Goal: Information Seeking & Learning: Learn about a topic

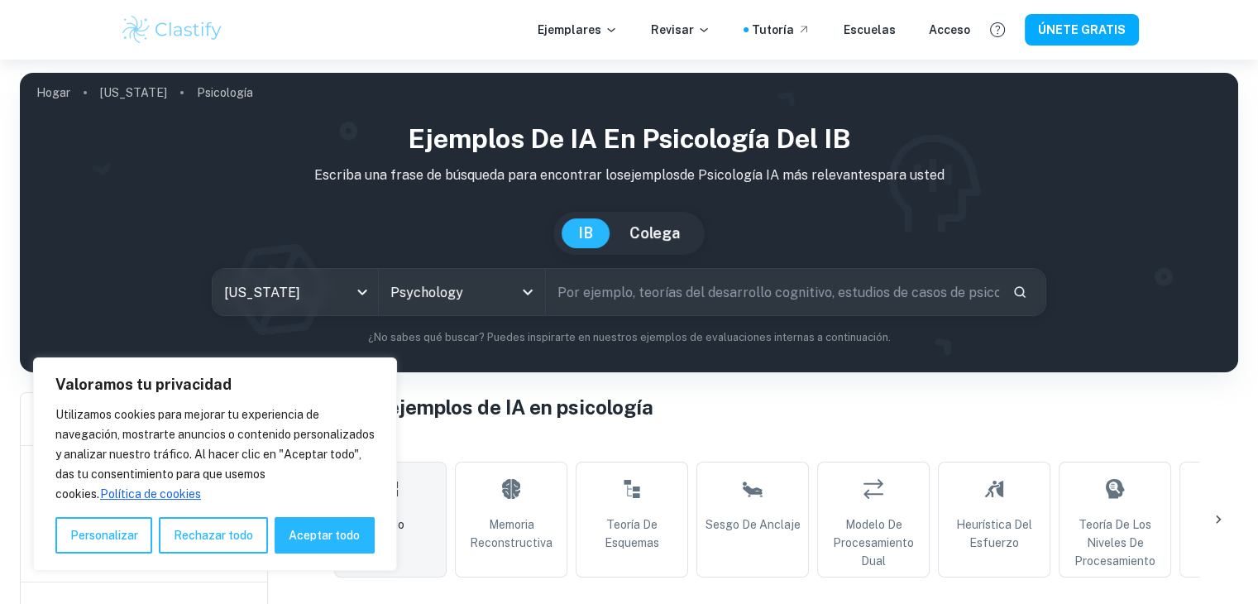
scroll to position [248, 0]
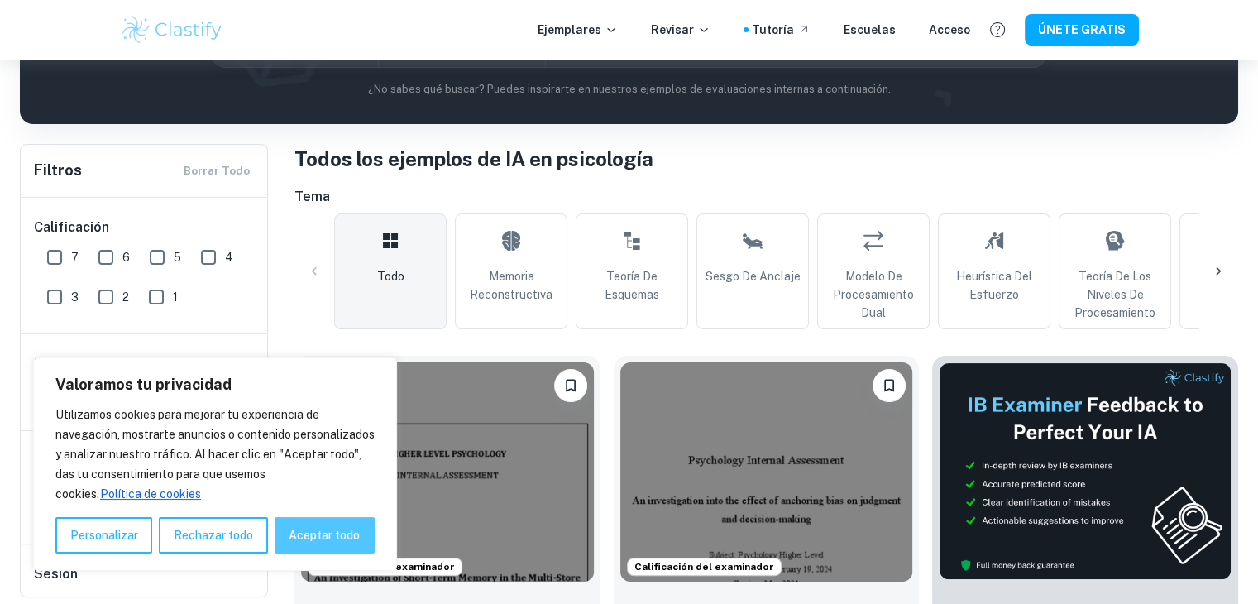
click at [305, 520] on button "Aceptar todo" at bounding box center [325, 535] width 100 height 36
checkbox input "true"
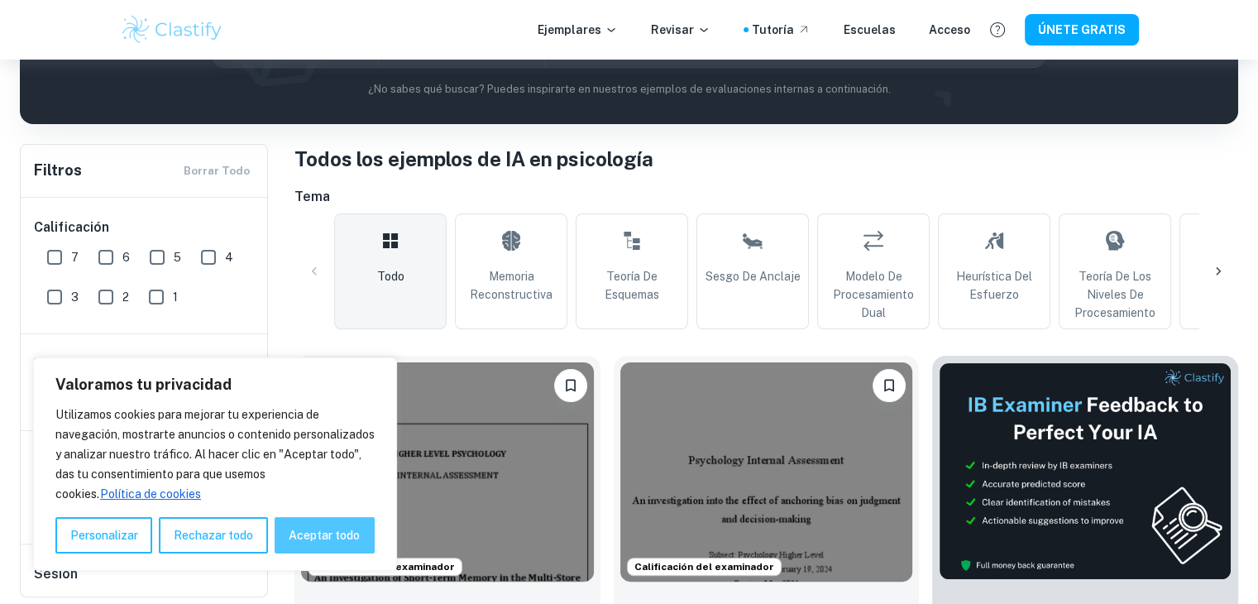
checkbox input "true"
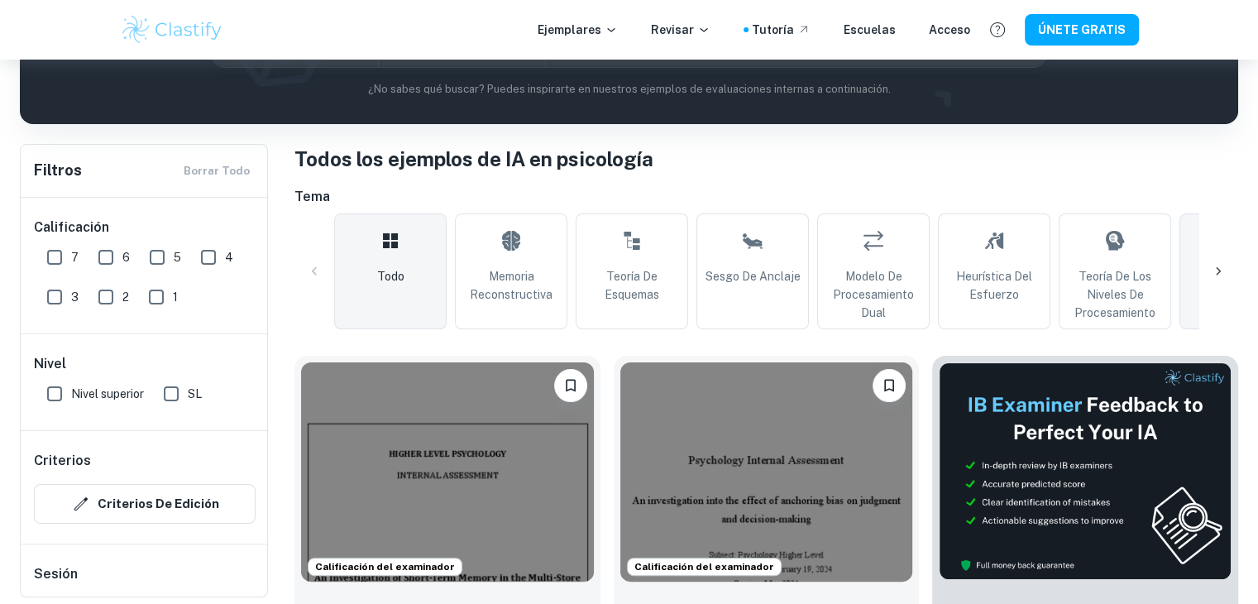
click at [1192, 269] on span "Efecto de actualidad" at bounding box center [1236, 285] width 98 height 36
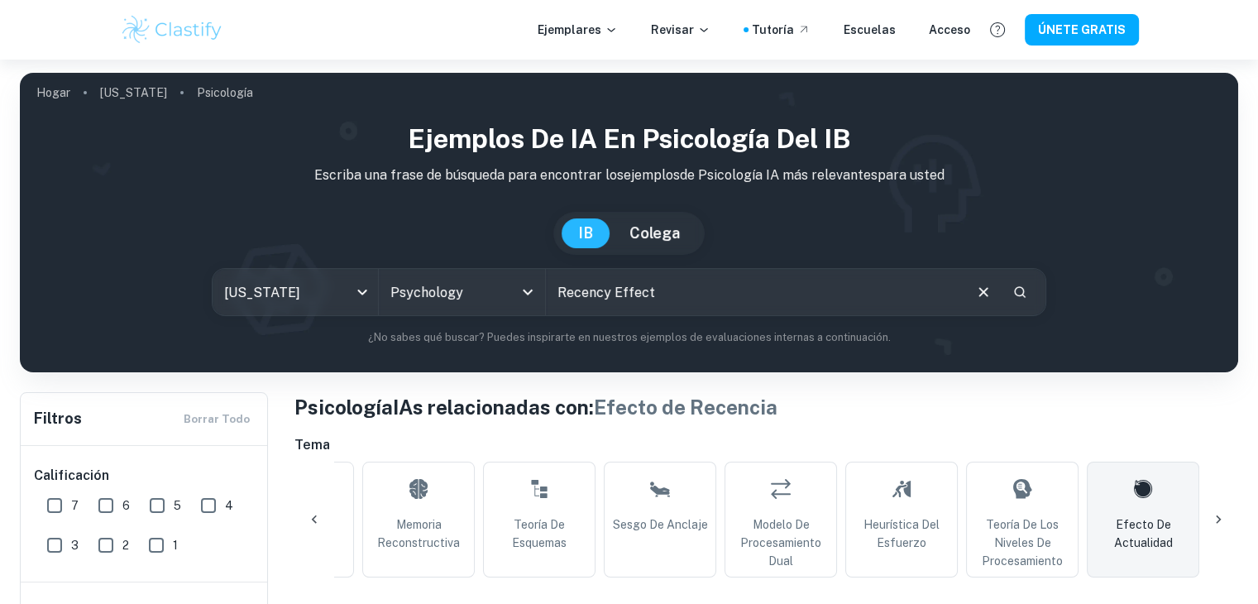
click at [649, 295] on input "text" at bounding box center [753, 292] width 415 height 46
drag, startPoint x: 649, startPoint y: 295, endPoint x: 543, endPoint y: 291, distance: 106.8
click at [543, 291] on div "[US_STATE] ia All Subjects Psychology Todas las materias ​" at bounding box center [629, 292] width 835 height 48
type input "Recency Effect"
type input "o"
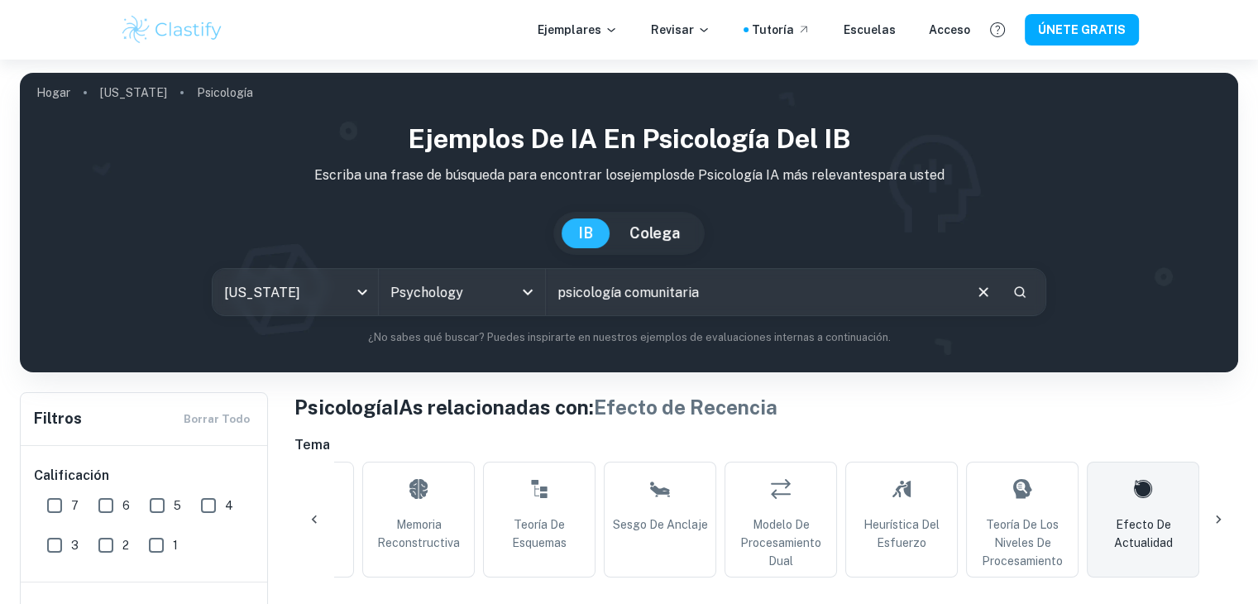
type input "psicología comunitaria"
click at [1018, 297] on icon "Buscar" at bounding box center [1020, 292] width 15 height 15
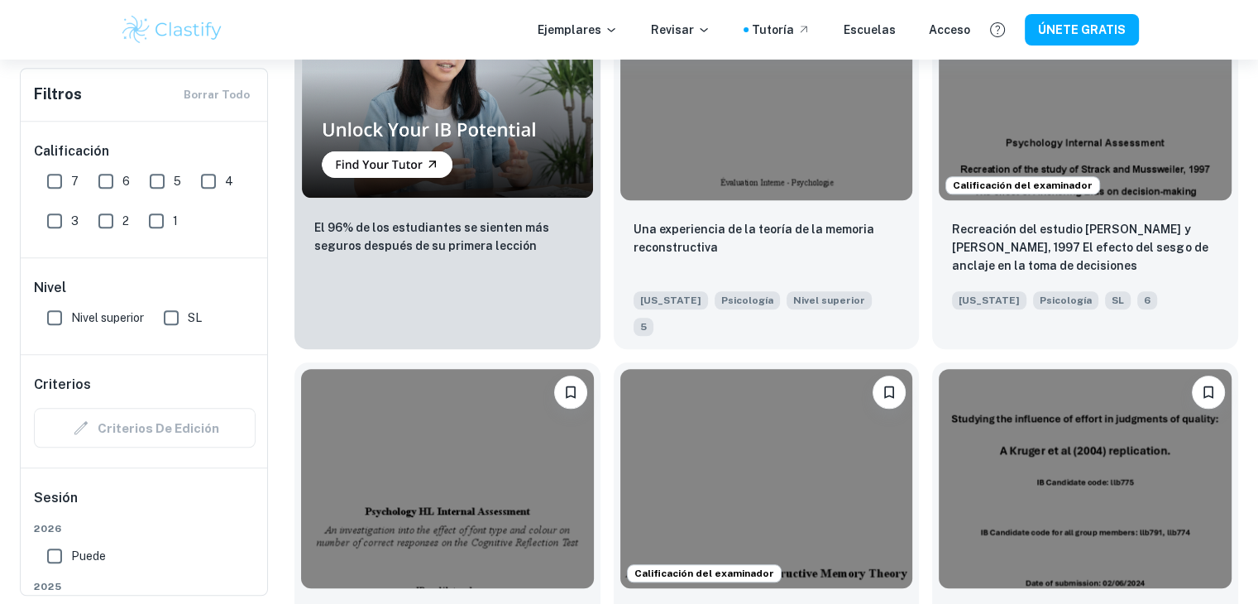
scroll to position [1737, 0]
